Goal: Task Accomplishment & Management: Manage account settings

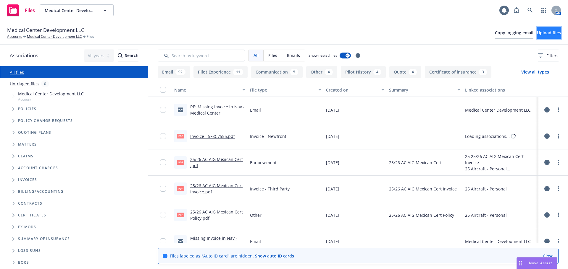
click at [539, 29] on button "Upload files" at bounding box center [549, 33] width 24 height 12
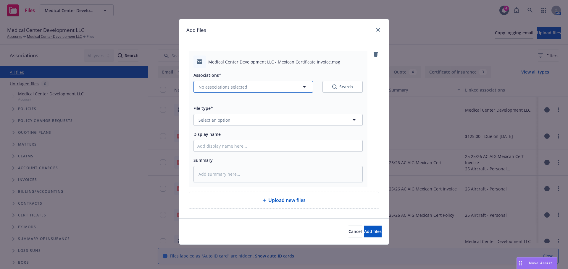
click at [249, 88] on button "No associations selected" at bounding box center [253, 87] width 120 height 12
type textarea "x"
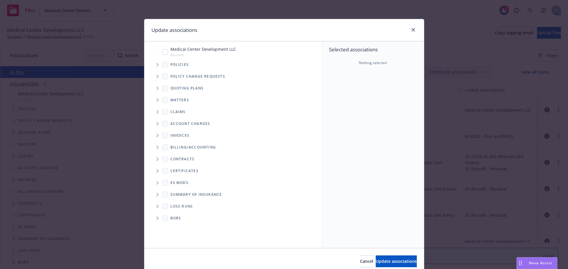
click at [156, 64] on icon "Tree Example" at bounding box center [157, 65] width 2 height 4
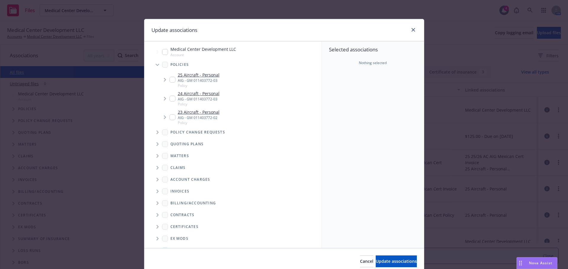
click at [170, 76] on div "25 Aircraft - Personal AIG - GM 011403772-03 Policy" at bounding box center [195, 80] width 50 height 16
checkbox input "true"
drag, startPoint x: 363, startPoint y: 259, endPoint x: 352, endPoint y: 253, distance: 13.1
click at [376, 260] on button "Update associations" at bounding box center [396, 262] width 41 height 12
type textarea "x"
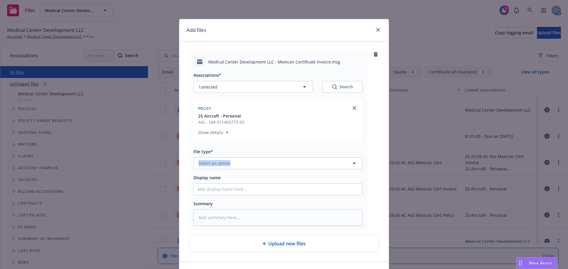
click at [232, 157] on div "File type* Select an option" at bounding box center [277, 158] width 169 height 21
click at [226, 166] on span "Select an option" at bounding box center [215, 163] width 32 height 6
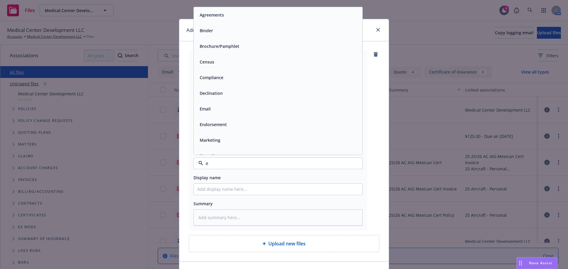
type input "em"
click at [225, 35] on div "Email" at bounding box center [278, 30] width 162 height 9
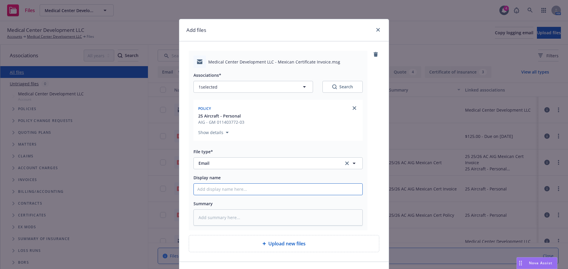
click at [243, 190] on input "Display name" at bounding box center [278, 189] width 169 height 11
type textarea "x"
type input "2"
type textarea "x"
type input "20"
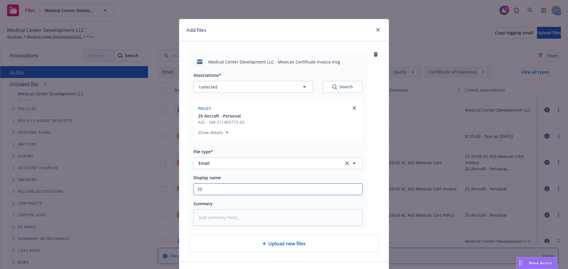
type textarea "x"
type input "202"
type textarea "x"
type input "2025"
type textarea "x"
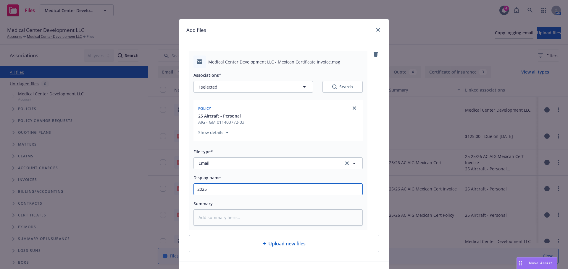
type input "2025"
type textarea "x"
type input "2025 E"
type textarea "x"
type input "2025 Em"
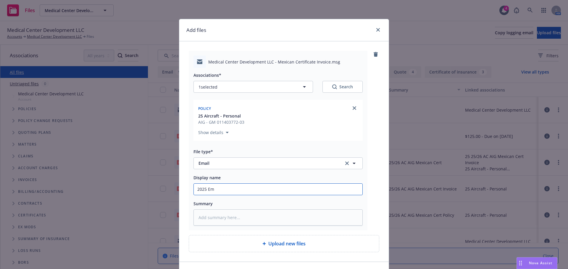
type textarea "x"
type input "2025 Em"
type textarea "x"
type input "2025 Em t"
type textarea "x"
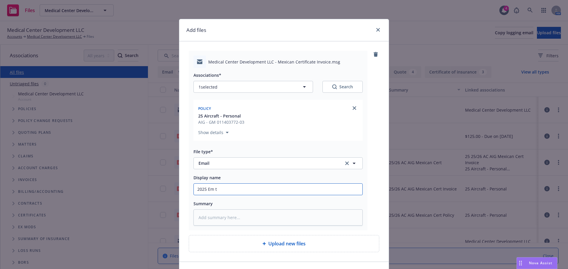
type input "2025 Em to"
type textarea "x"
type input "2025 Em to"
type textarea "x"
type input "2025 Em to I"
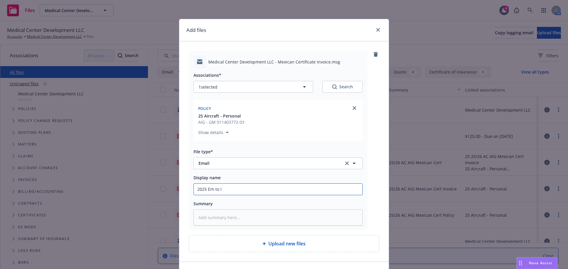
type textarea "x"
type input "2025 Em to In"
type textarea "x"
type input "2025 Em to Ins"
type textarea "x"
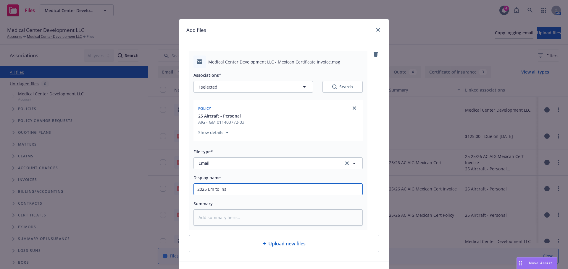
type input "2025 Em to Insu"
type textarea "x"
type input "2025 Em to Insur"
type textarea "x"
type input "2025 Em to Insure"
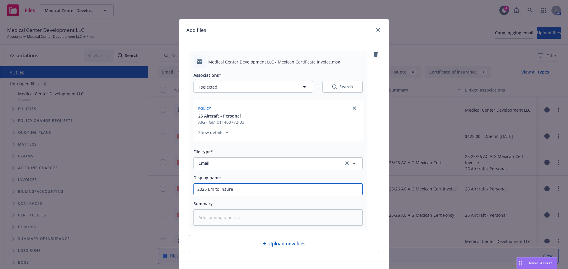
type textarea "x"
type input "2025 Em to Insured"
type textarea "x"
type input "2025 Em to Insured"
type textarea "x"
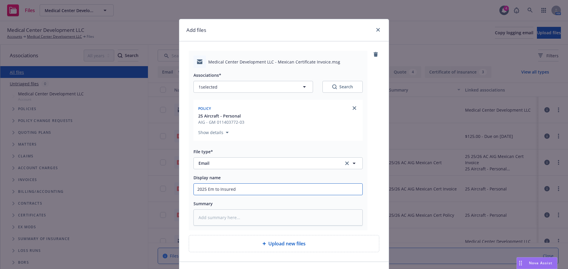
type input "2025 Em to Insured R"
type textarea "x"
type input "2025 Em to Insured RE"
type textarea "x"
type input "2025 Em to Insured RE:"
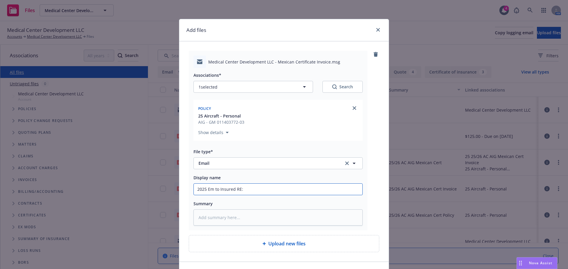
type textarea "x"
type input "2025 Em to Insured RE:"
type textarea "x"
type input "2025 Em to Insured RE: M"
type textarea "x"
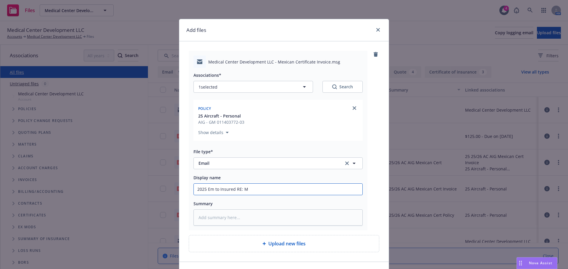
type input "2025 Em to Insured RE: Me"
type textarea "x"
type input "2025 Em to Insured RE: Mex"
type textarea "x"
type input "2025 Em to Insured RE: Mexi"
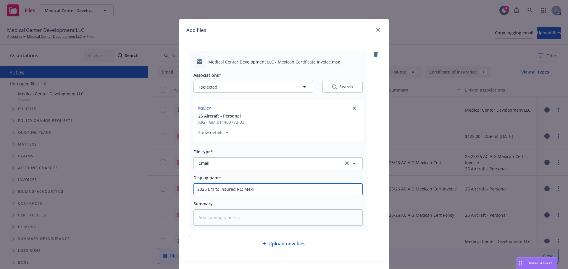
type textarea "x"
type input "2025 Em to Insured RE: Mexic"
type textarea "x"
type input "2025 Em to Insured RE: Mexica"
type textarea "x"
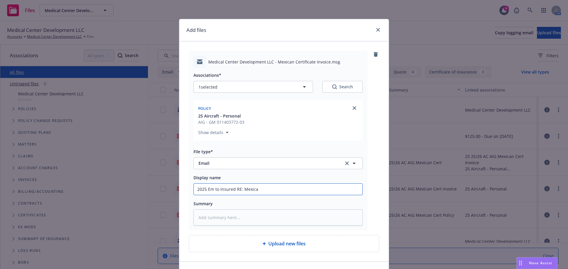
type input "2025 Em to Insured RE: Mexican"
type textarea "x"
type input "2025 Em to Insured RE: Mexican"
type textarea "x"
type input "2025 Em to Insured RE: Mexican C"
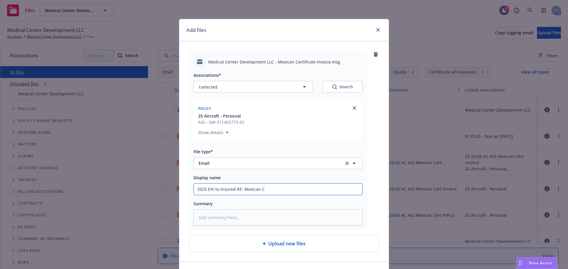
type textarea "x"
type input "2025 Em to Insured RE: Mexican Ce"
type textarea "x"
type input "2025 Em to Insured RE: Mexican Cer"
type textarea "x"
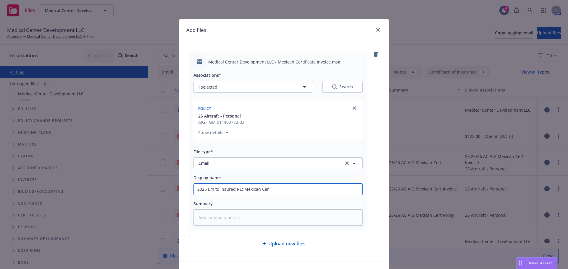
type input "2025 Em to Insured RE: Mexican Cert"
type textarea "x"
type input "2025 Em to Insured RE: Mexican Cert"
type textarea "x"
type input "2025 Em to Insured RE: Mexican Cert I"
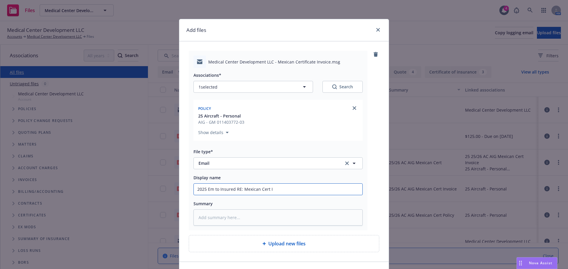
type textarea "x"
type input "2025 Em to Insured RE: Mexican Cert In"
type textarea "x"
type input "2025 Em to Insured RE: Mexican Cert Inv"
type textarea "x"
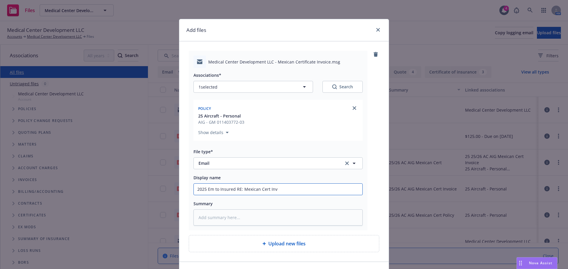
type input "2025 Em to Insured RE: Mexican Cert Invo"
type textarea "x"
type input "2025 Em to Insured RE: Mexican Cert Invoi"
type textarea "x"
type input "2025 Em to Insured RE: Mexican Cert Invoic"
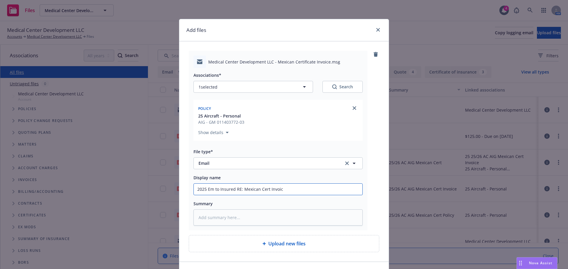
type textarea "x"
drag, startPoint x: 310, startPoint y: 191, endPoint x: 158, endPoint y: 193, distance: 152.4
click at [158, 193] on div "Add files Medical Center Development LLC - Mexican Certificate Invoice.msg Asso…" at bounding box center [284, 134] width 568 height 269
type input "2025 Em to Insured RE: Mexican Cert Invoice"
click at [204, 222] on textarea at bounding box center [277, 218] width 169 height 16
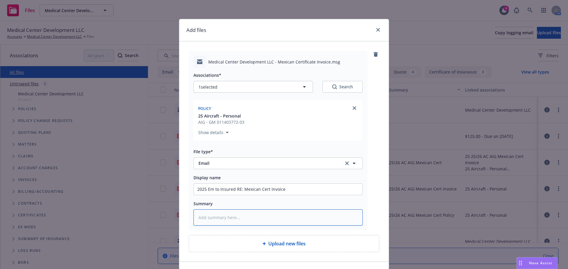
paste textarea "2025 Em to Insured RE: Mexican Cert Invoice"
type textarea "x"
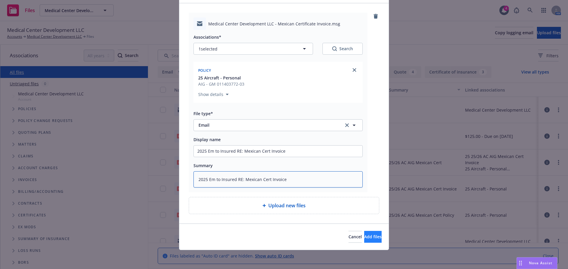
type textarea "2025 Em to Insured RE: Mexican Cert Invoice"
click at [364, 240] on button "Add files" at bounding box center [372, 237] width 17 height 12
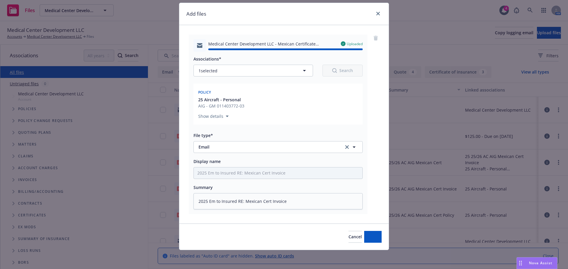
type textarea "x"
